Goal: Task Accomplishment & Management: Complete application form

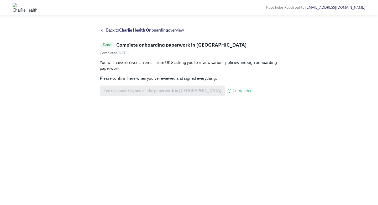
click at [101, 29] on icon at bounding box center [102, 30] width 4 height 4
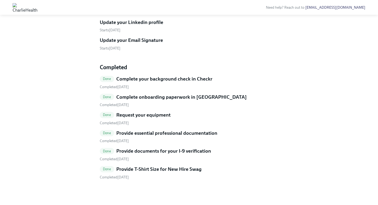
scroll to position [290, 0]
click at [132, 26] on h5 "Update your Linkedin profile" at bounding box center [132, 22] width 64 height 7
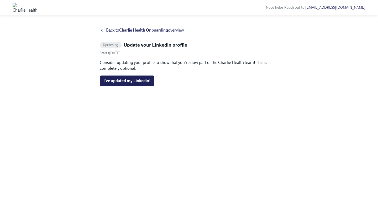
click at [102, 29] on icon at bounding box center [102, 30] width 4 height 4
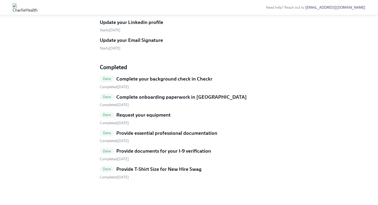
scroll to position [340, 0]
click at [156, 132] on h5 "Provide essential professional documentation" at bounding box center [166, 133] width 101 height 7
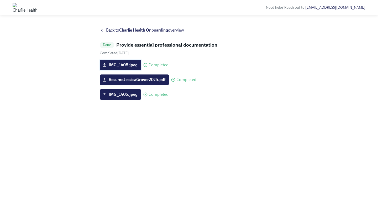
click at [130, 63] on span "IMG_1408.jpeg" at bounding box center [121, 64] width 34 height 5
click at [0, 0] on input "IMG_1408.jpeg" at bounding box center [0, 0] width 0 height 0
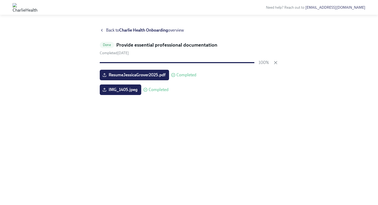
click at [193, 123] on div "Back to Charlie Health Onboarding overview Done Provide essential professional …" at bounding box center [189, 109] width 179 height 165
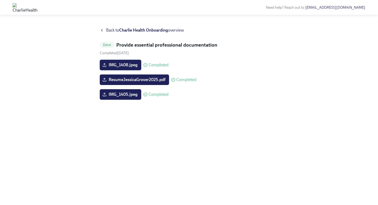
click at [119, 63] on span "IMG_1408.jpeg" at bounding box center [121, 64] width 34 height 5
click at [0, 0] on input "IMG_1408.jpeg" at bounding box center [0, 0] width 0 height 0
click at [100, 30] on icon at bounding box center [102, 30] width 4 height 4
